Goal: Transaction & Acquisition: Obtain resource

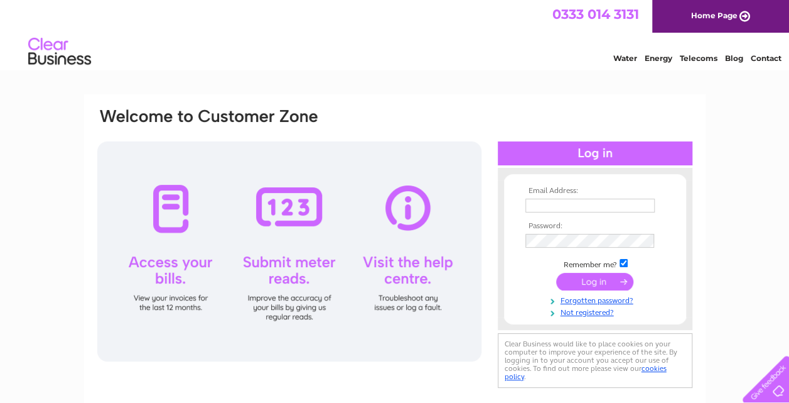
type input "peter.foulger@btconnect.com"
click at [605, 281] on input "submit" at bounding box center [594, 282] width 77 height 18
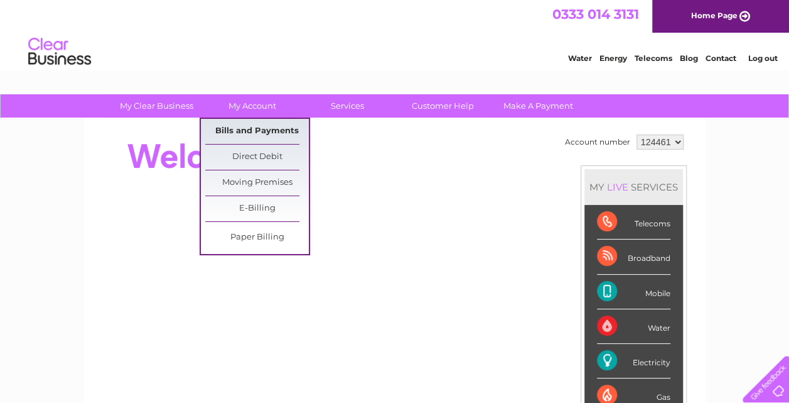
click at [261, 129] on link "Bills and Payments" at bounding box center [257, 131] width 104 height 25
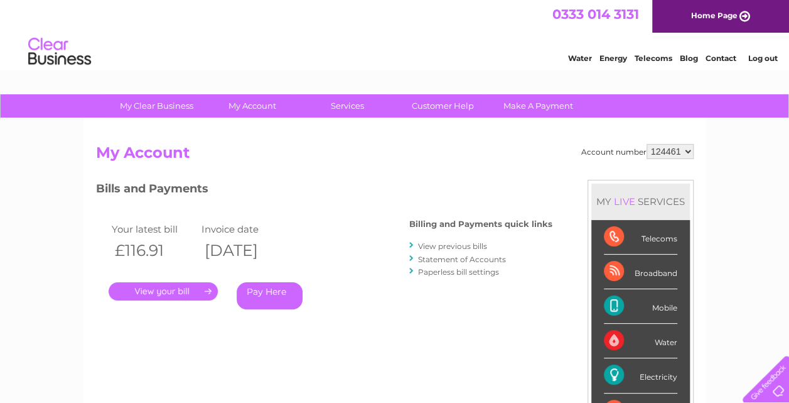
click at [174, 296] on link "." at bounding box center [163, 291] width 109 height 18
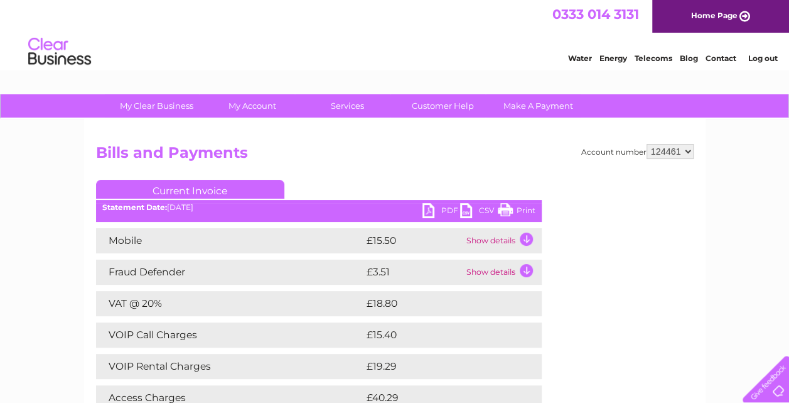
click at [451, 210] on link "PDF" at bounding box center [442, 212] width 38 height 18
click at [770, 53] on link "Log out" at bounding box center [763, 57] width 30 height 9
